Goal: Information Seeking & Learning: Learn about a topic

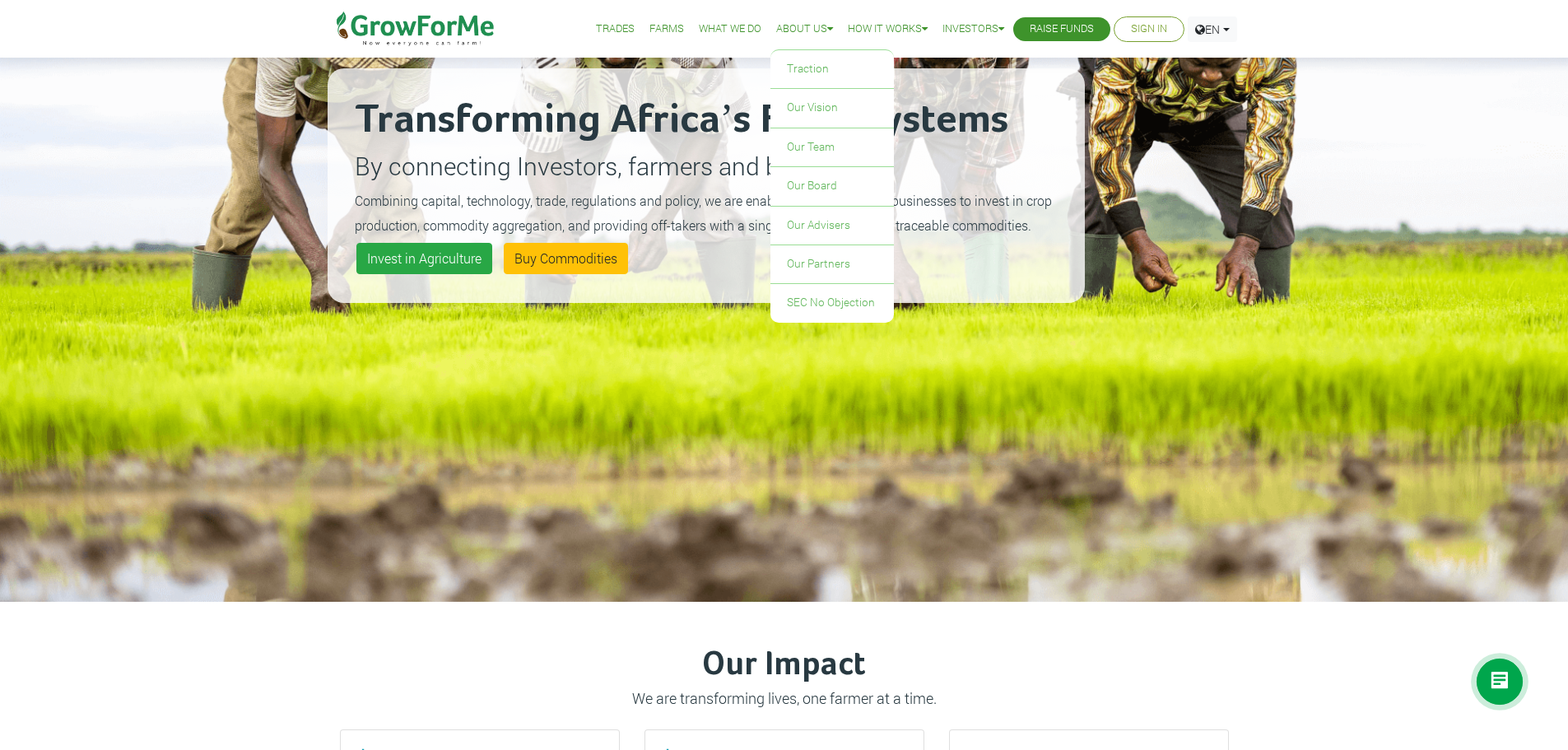
scroll to position [82, 0]
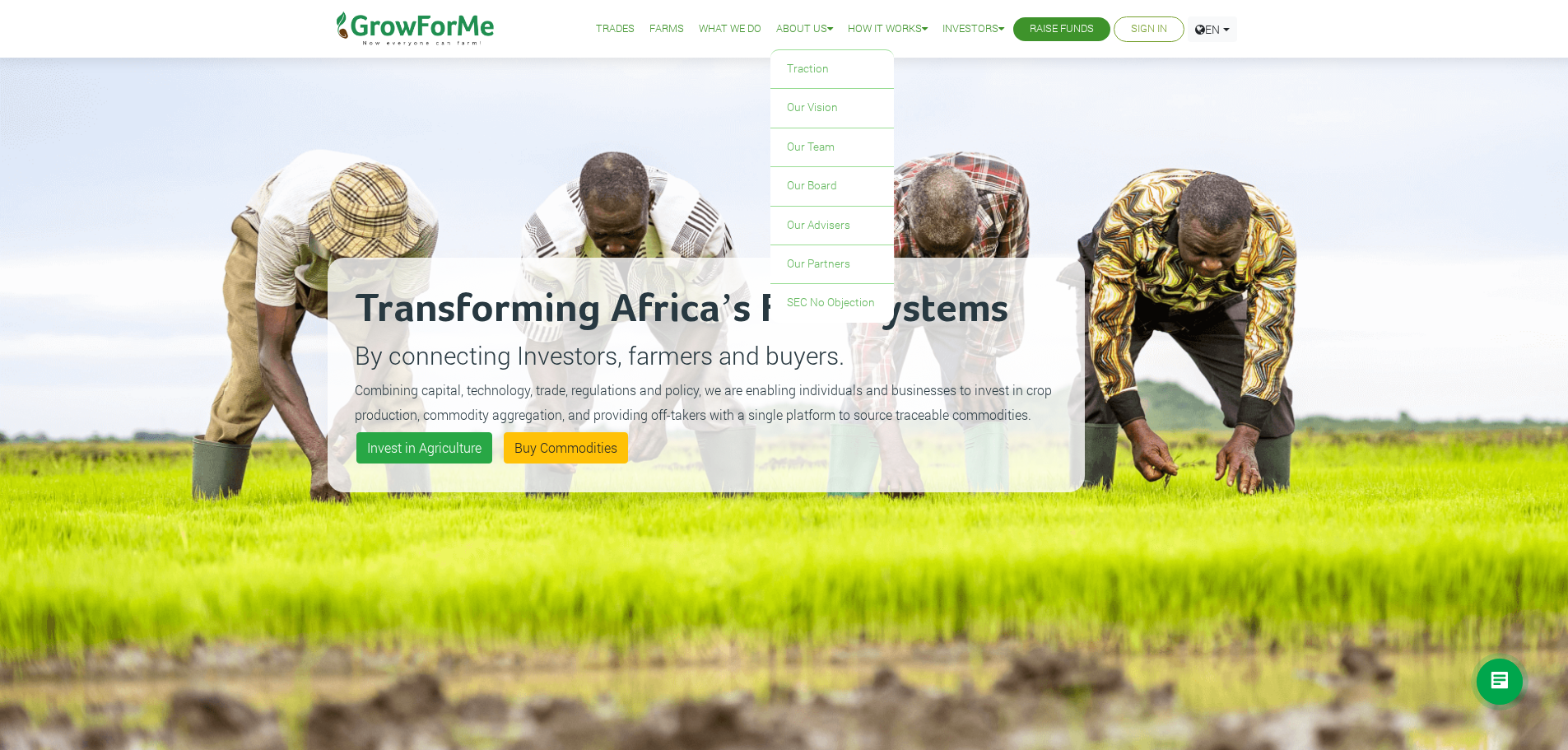
click at [789, 27] on link "About Us" at bounding box center [804, 29] width 57 height 17
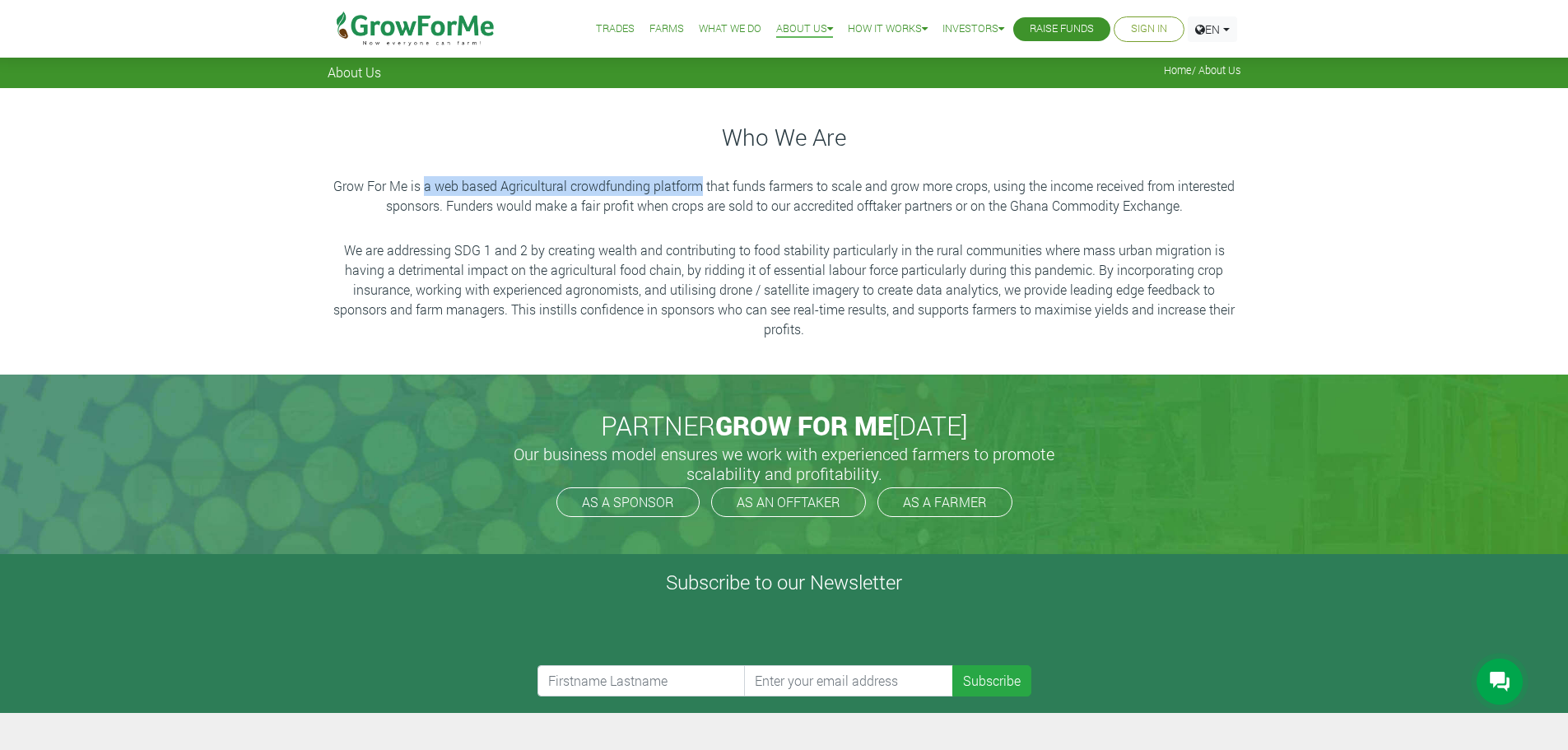
click at [701, 186] on p "Grow For Me is a web based Agricultural crowdfunding platform that funds farmer…" at bounding box center [784, 196] width 909 height 40
